Goal: Transaction & Acquisition: Purchase product/service

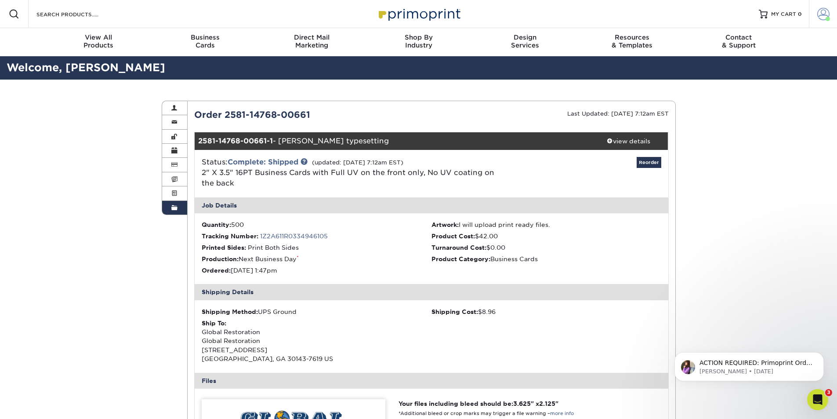
click at [824, 14] on span at bounding box center [823, 14] width 12 height 12
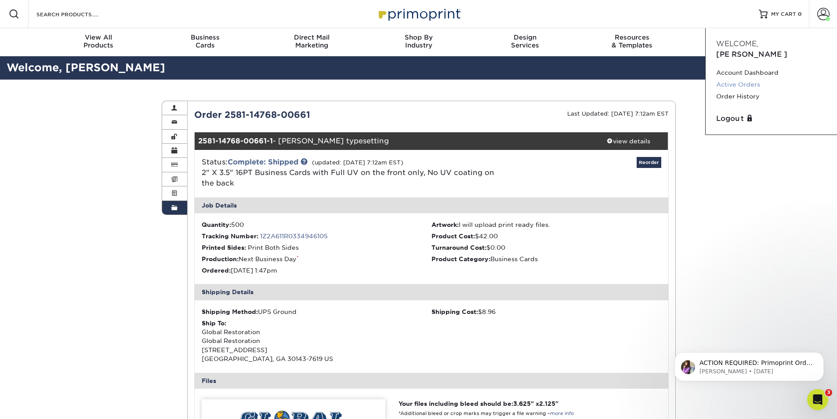
click at [755, 79] on link "Active Orders" at bounding box center [771, 85] width 110 height 12
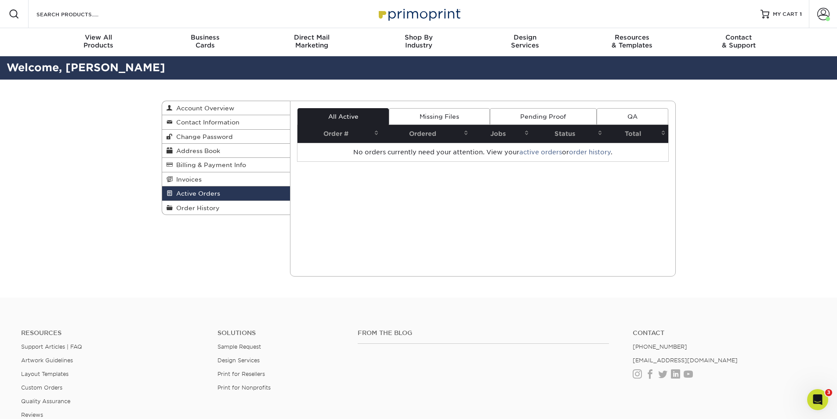
click at [442, 115] on link "Missing Files" at bounding box center [439, 116] width 101 height 17
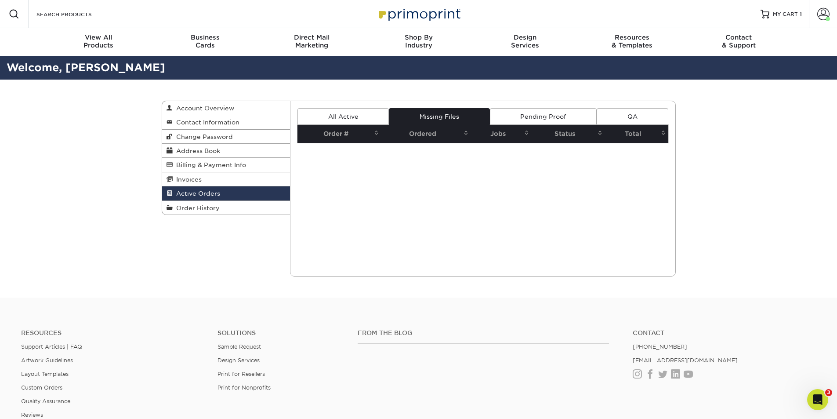
click at [570, 116] on link "Pending Proof" at bounding box center [543, 116] width 107 height 17
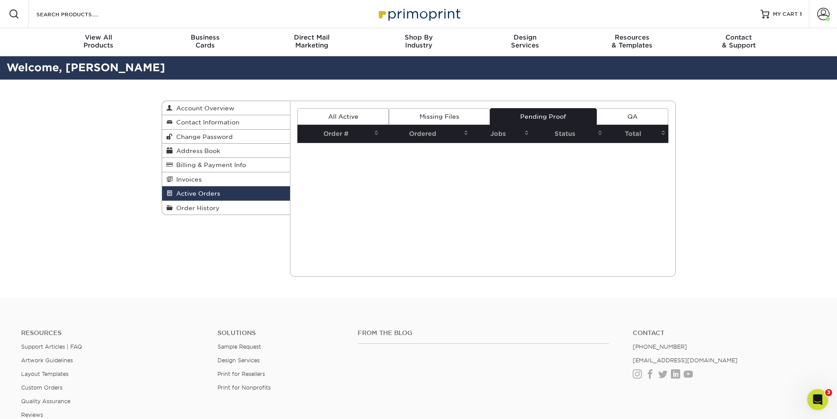
click at [369, 115] on link "All Active" at bounding box center [342, 116] width 91 height 17
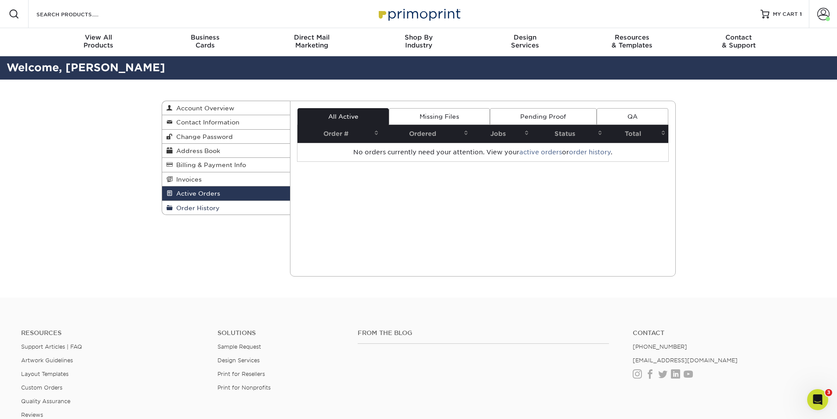
click at [188, 205] on span "Order History" at bounding box center [196, 207] width 47 height 7
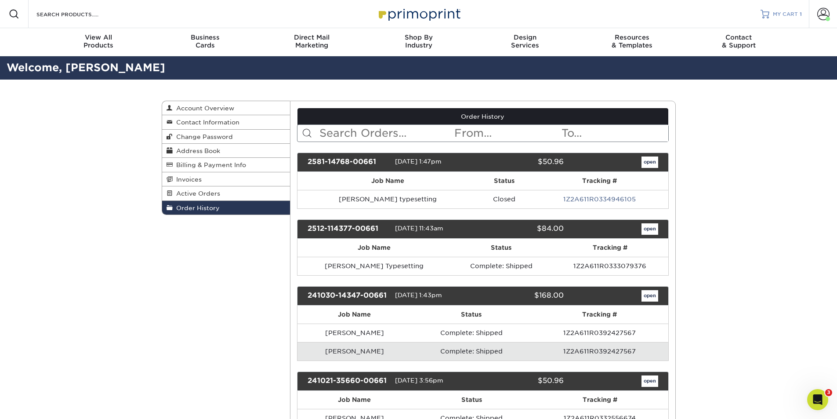
click at [799, 12] on div "MY CART 1" at bounding box center [787, 14] width 29 height 7
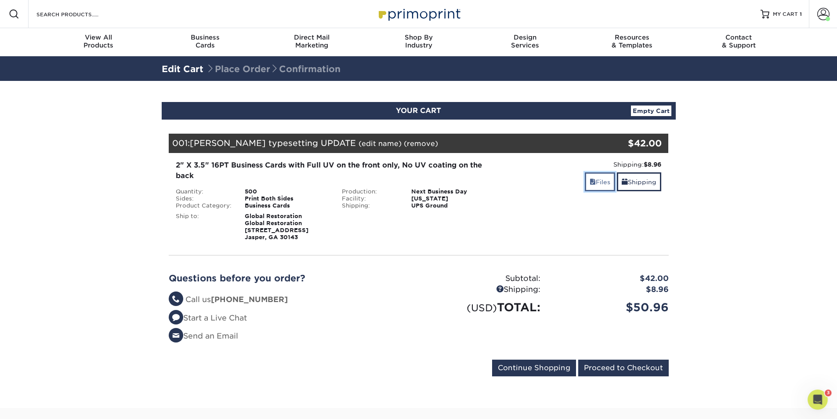
click at [602, 181] on link "Files" at bounding box center [600, 181] width 30 height 19
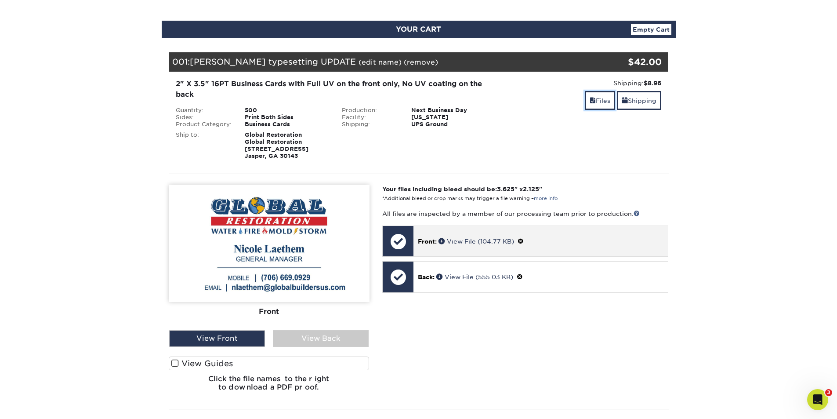
scroll to position [88, 0]
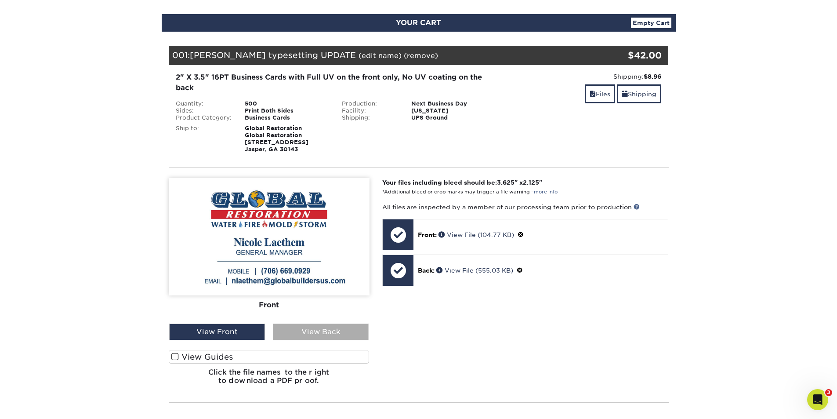
click at [328, 333] on div "View Back" at bounding box center [321, 331] width 96 height 17
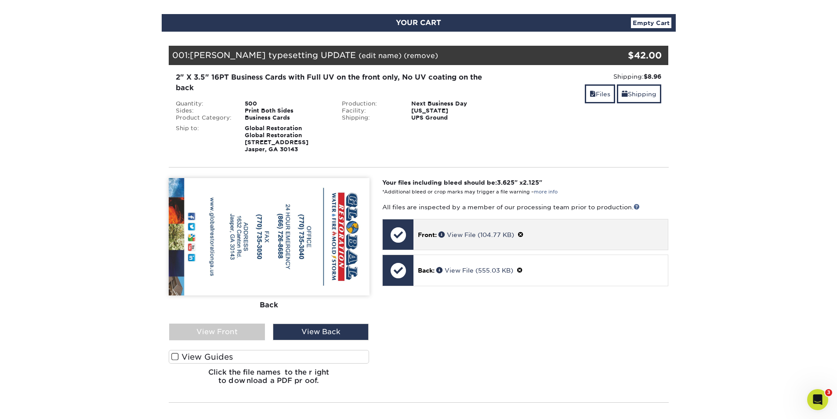
click at [394, 231] on div at bounding box center [398, 234] width 31 height 31
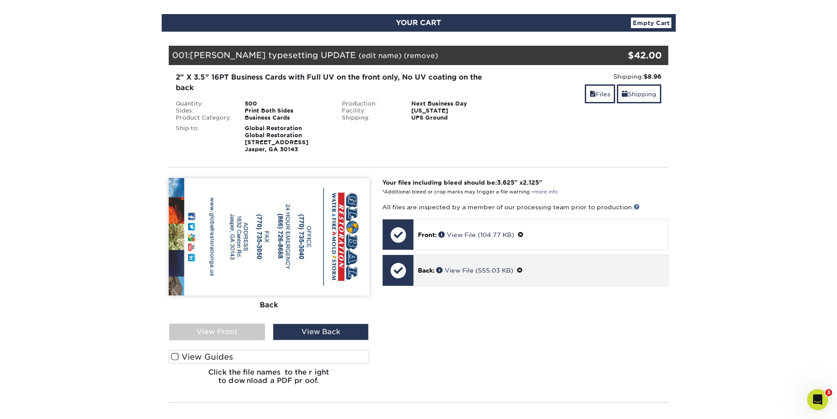
click at [396, 272] on div at bounding box center [398, 270] width 31 height 31
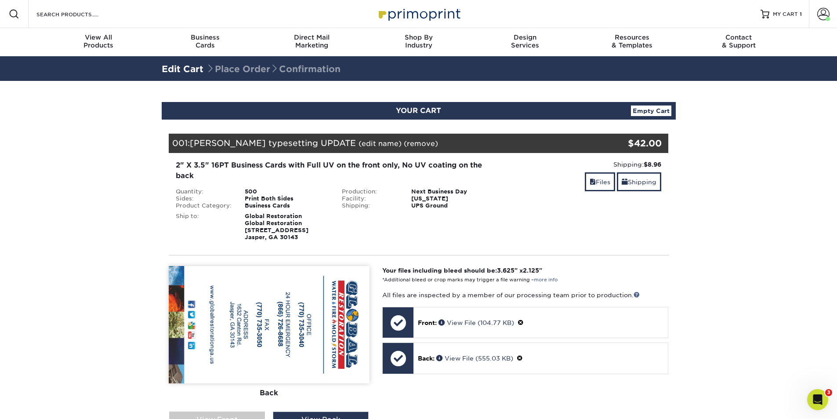
scroll to position [132, 0]
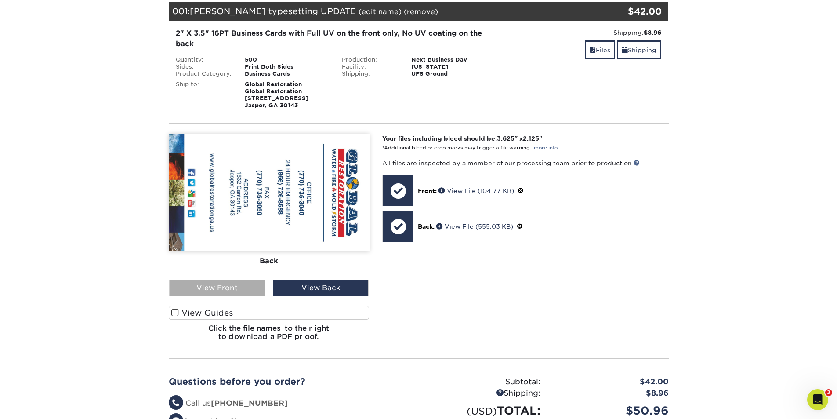
click at [222, 291] on div "View Front" at bounding box center [217, 287] width 96 height 17
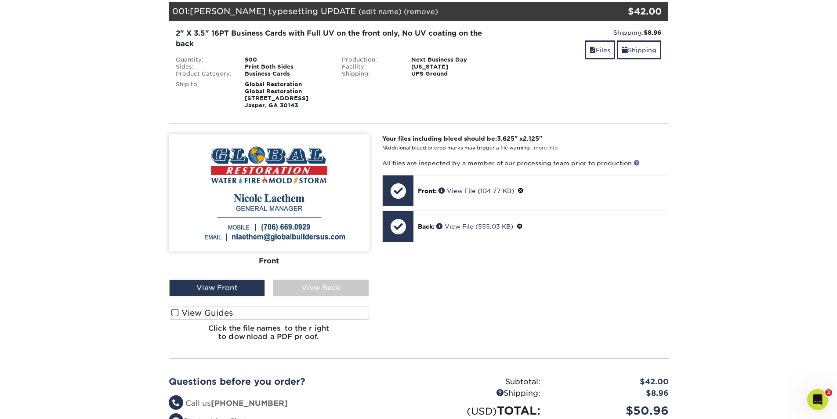
click at [186, 310] on label "View Guides" at bounding box center [269, 313] width 201 height 14
click at [0, 0] on input "View Guides" at bounding box center [0, 0] width 0 height 0
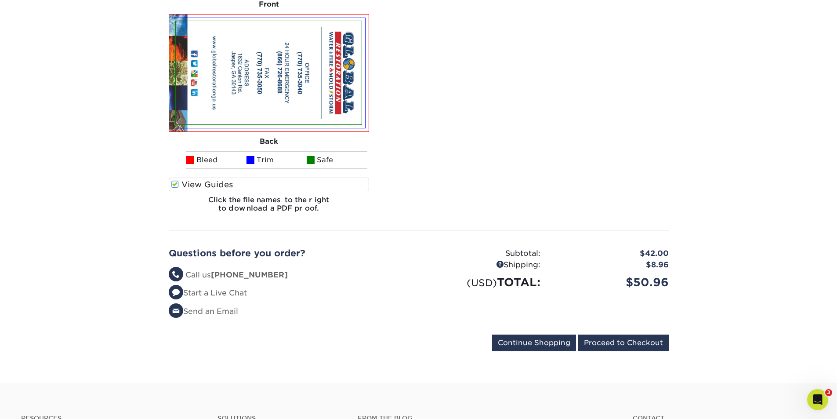
scroll to position [395, 0]
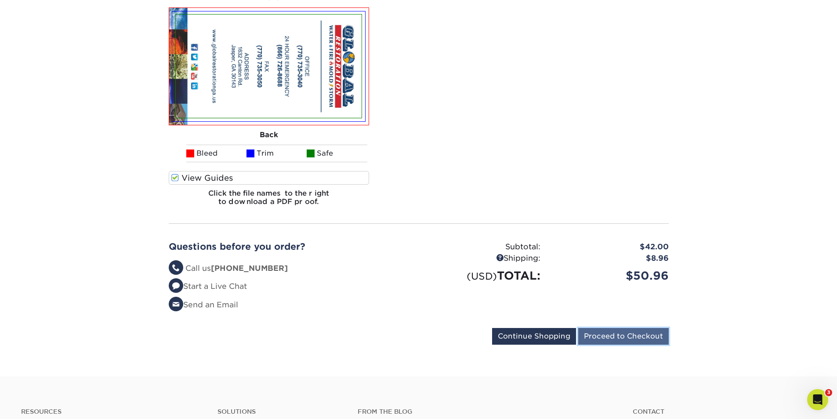
click at [624, 340] on input "Proceed to Checkout" at bounding box center [623, 336] width 90 height 17
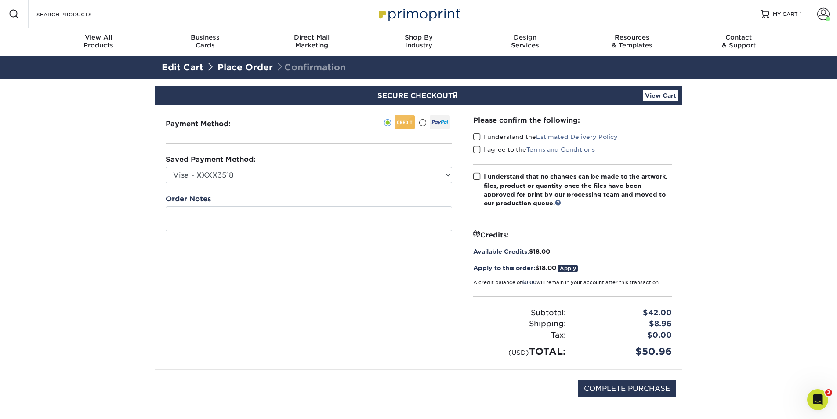
click at [570, 268] on link "Apply" at bounding box center [568, 267] width 20 height 7
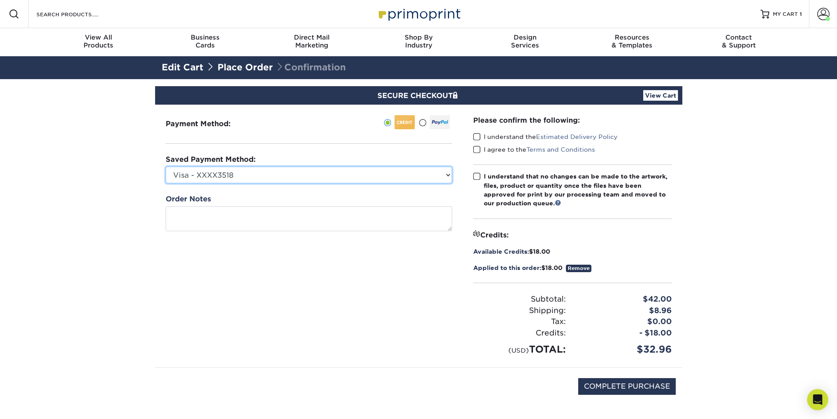
click at [366, 175] on select "Visa - XXXX3518 Visa - XXXX8103 Visa - XXXX0235 Visa - XXXX1133 Visa - XXXX3913…" at bounding box center [309, 174] width 286 height 17
select select "75074"
click at [166, 166] on select "Visa - XXXX3518 Visa - XXXX8103 Visa - XXXX0235 Visa - XXXX1133 Visa - XXXX3913…" at bounding box center [309, 174] width 286 height 17
click at [503, 136] on label "I understand the Estimated Delivery Policy" at bounding box center [545, 136] width 145 height 9
click at [0, 0] on input "I understand the Estimated Delivery Policy" at bounding box center [0, 0] width 0 height 0
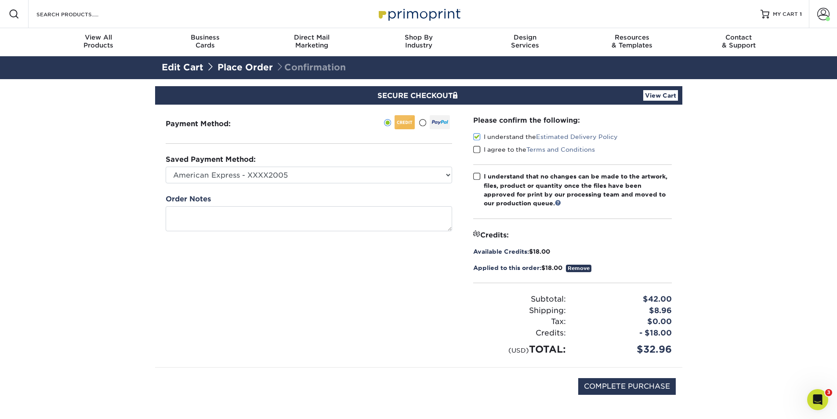
click at [503, 148] on label "I agree to the Terms and Conditions" at bounding box center [534, 149] width 122 height 9
click at [0, 0] on input "I agree to the Terms and Conditions" at bounding box center [0, 0] width 0 height 0
click at [499, 177] on div "I understand that no changes can be made to the artwork, files, product or quan…" at bounding box center [578, 190] width 188 height 36
click at [0, 0] on input "I understand that no changes can be made to the artwork, files, product or quan…" at bounding box center [0, 0] width 0 height 0
click at [603, 384] on input "COMPLETE PURCHASE" at bounding box center [627, 386] width 98 height 17
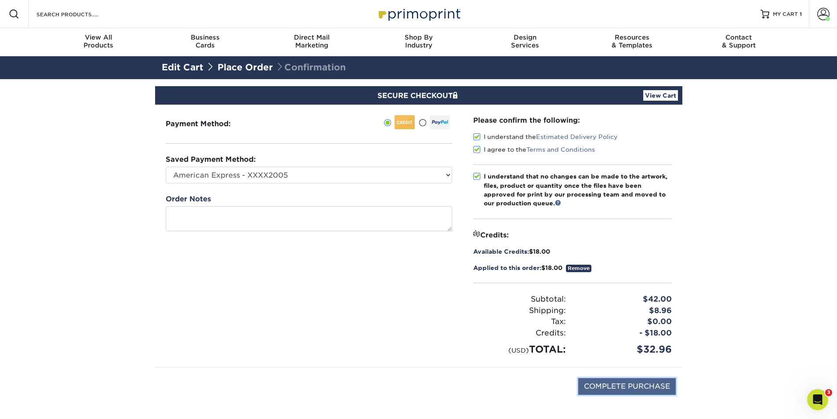
type input "PROCESSING, PLEASE WAIT..."
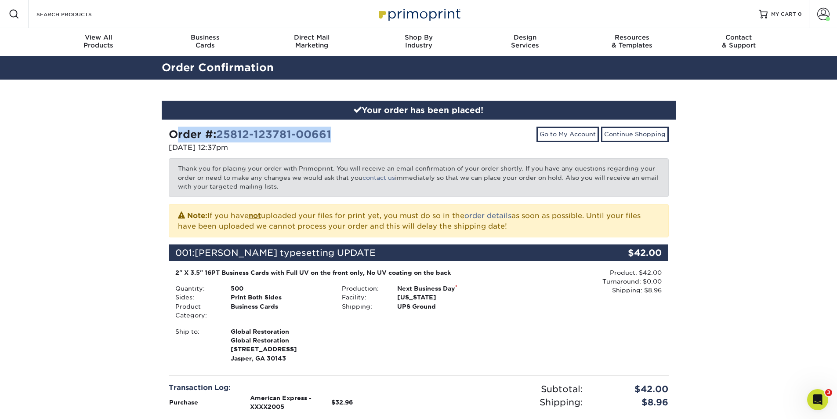
drag, startPoint x: 339, startPoint y: 131, endPoint x: 170, endPoint y: 138, distance: 169.2
click at [170, 138] on div "Order #: 25812-123781-00661" at bounding box center [290, 134] width 243 height 16
copy strong "Order #: 25812-123781-00661"
click at [385, 138] on div "Order #: 25812-123781-00661" at bounding box center [290, 134] width 243 height 16
drag, startPoint x: 357, startPoint y: 130, endPoint x: 220, endPoint y: 141, distance: 137.9
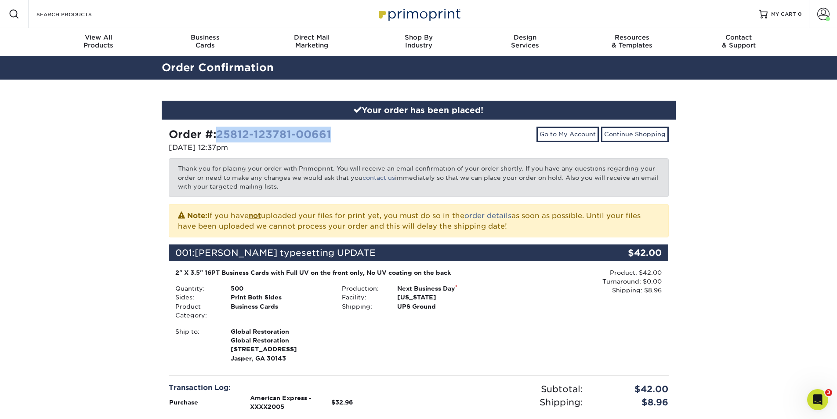
click at [219, 141] on div "Order #: 25812-123781-00661" at bounding box center [290, 134] width 243 height 16
copy link "25812-123781-00661"
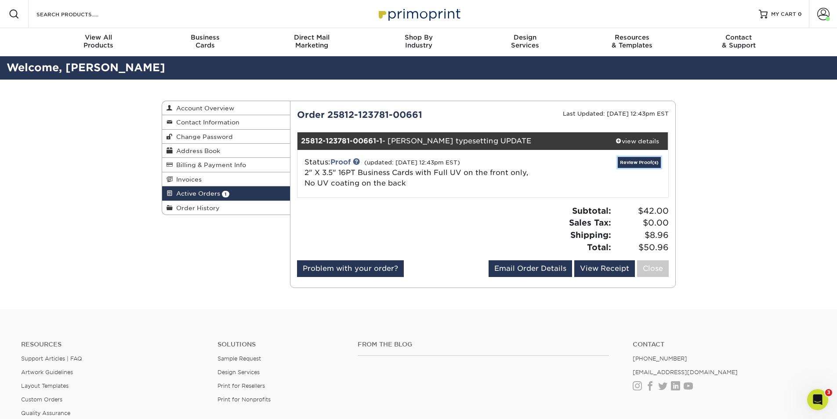
drag, startPoint x: 643, startPoint y: 162, endPoint x: 625, endPoint y: 184, distance: 29.0
click at [643, 162] on link "Review Proof(s)" at bounding box center [639, 162] width 43 height 11
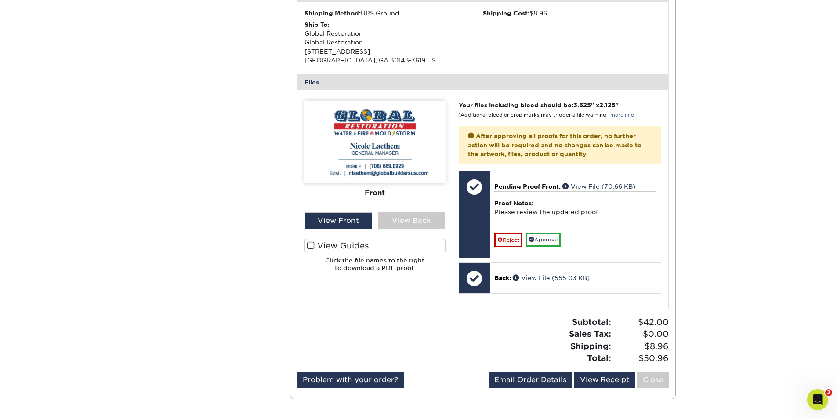
scroll to position [307, 0]
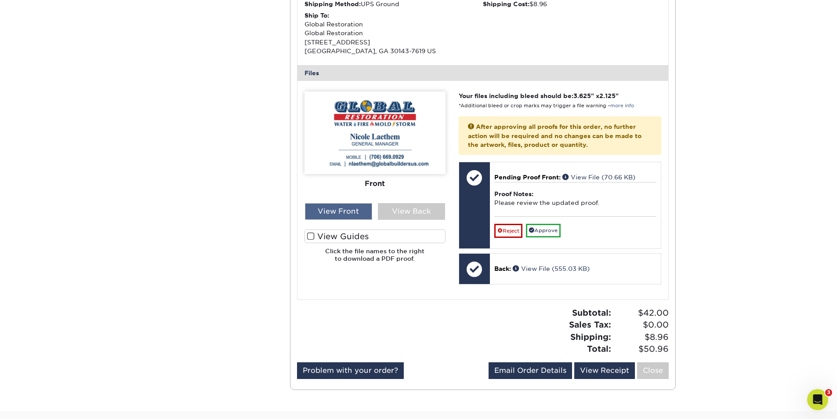
click at [343, 214] on div "View Front" at bounding box center [338, 211] width 67 height 17
click at [335, 216] on div "View Front" at bounding box center [338, 211] width 67 height 17
click at [336, 210] on div "View Front" at bounding box center [338, 211] width 67 height 17
click at [405, 211] on div "View Back" at bounding box center [411, 211] width 67 height 17
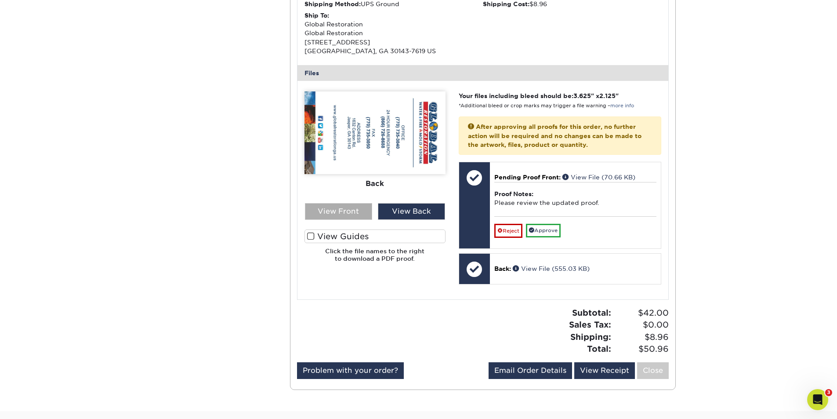
click at [352, 215] on div "View Front" at bounding box center [338, 211] width 67 height 17
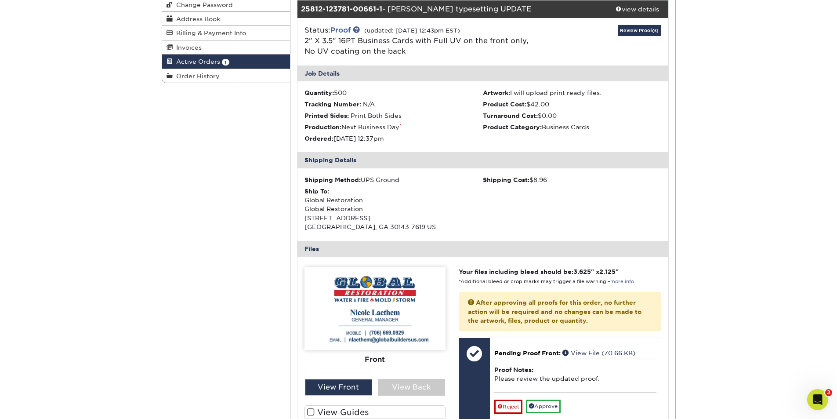
scroll to position [293, 0]
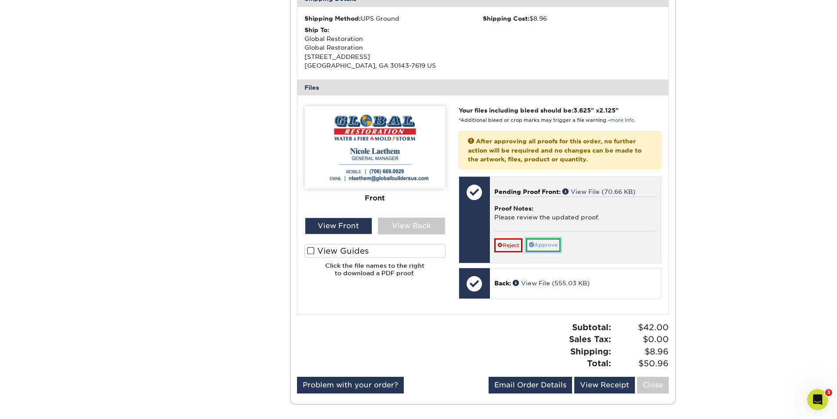
click at [547, 246] on link "Approve" at bounding box center [543, 245] width 35 height 14
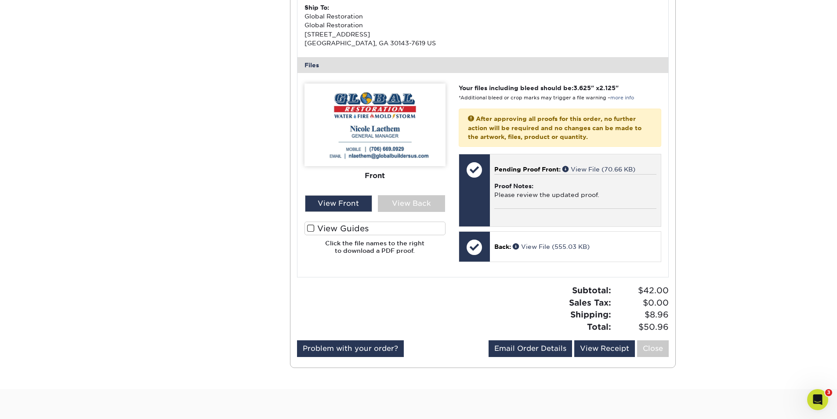
scroll to position [307, 0]
